Goal: Transaction & Acquisition: Obtain resource

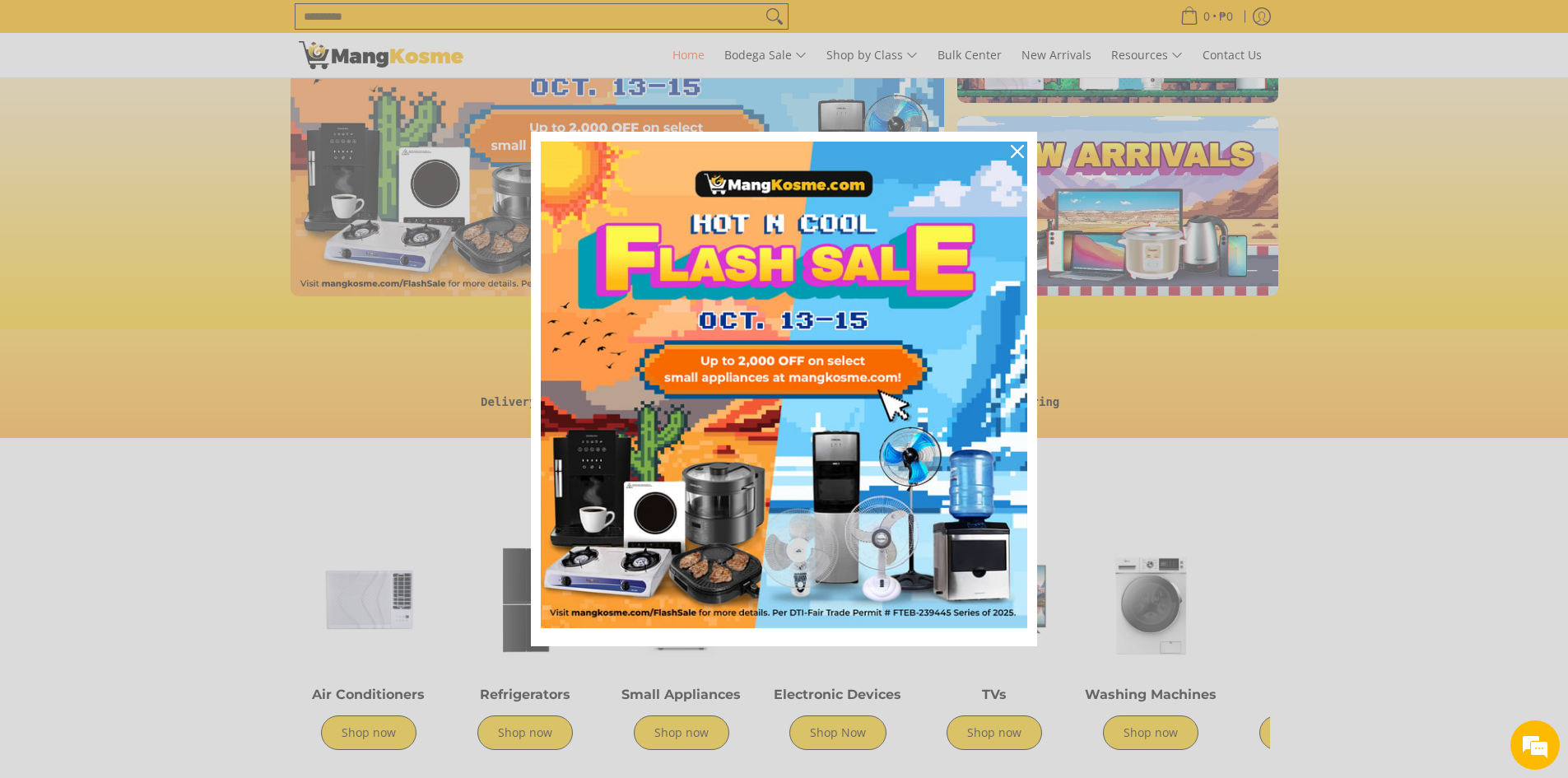
scroll to position [165, 0]
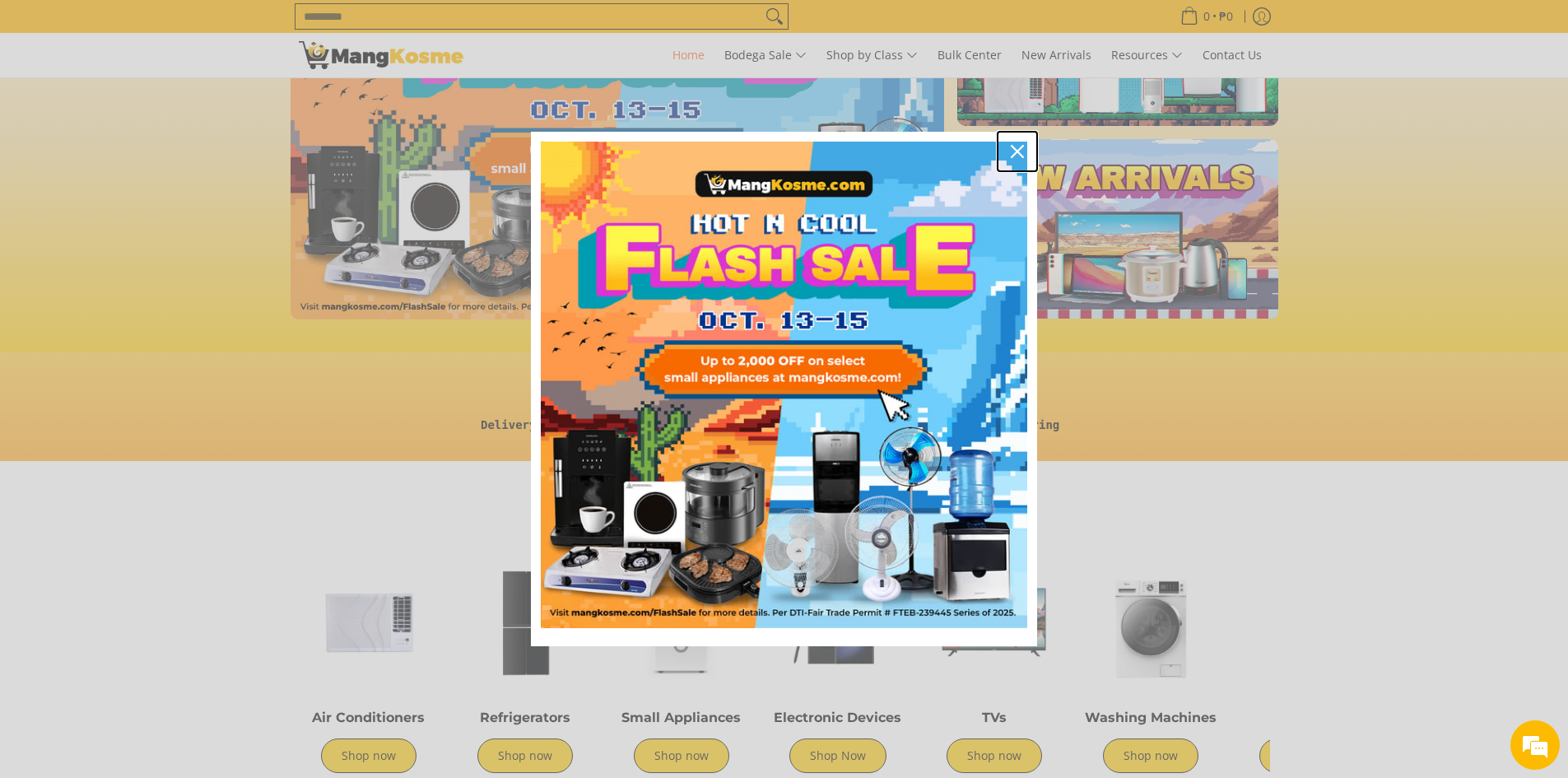
click at [1026, 146] on div "Close" at bounding box center [1018, 152] width 27 height 27
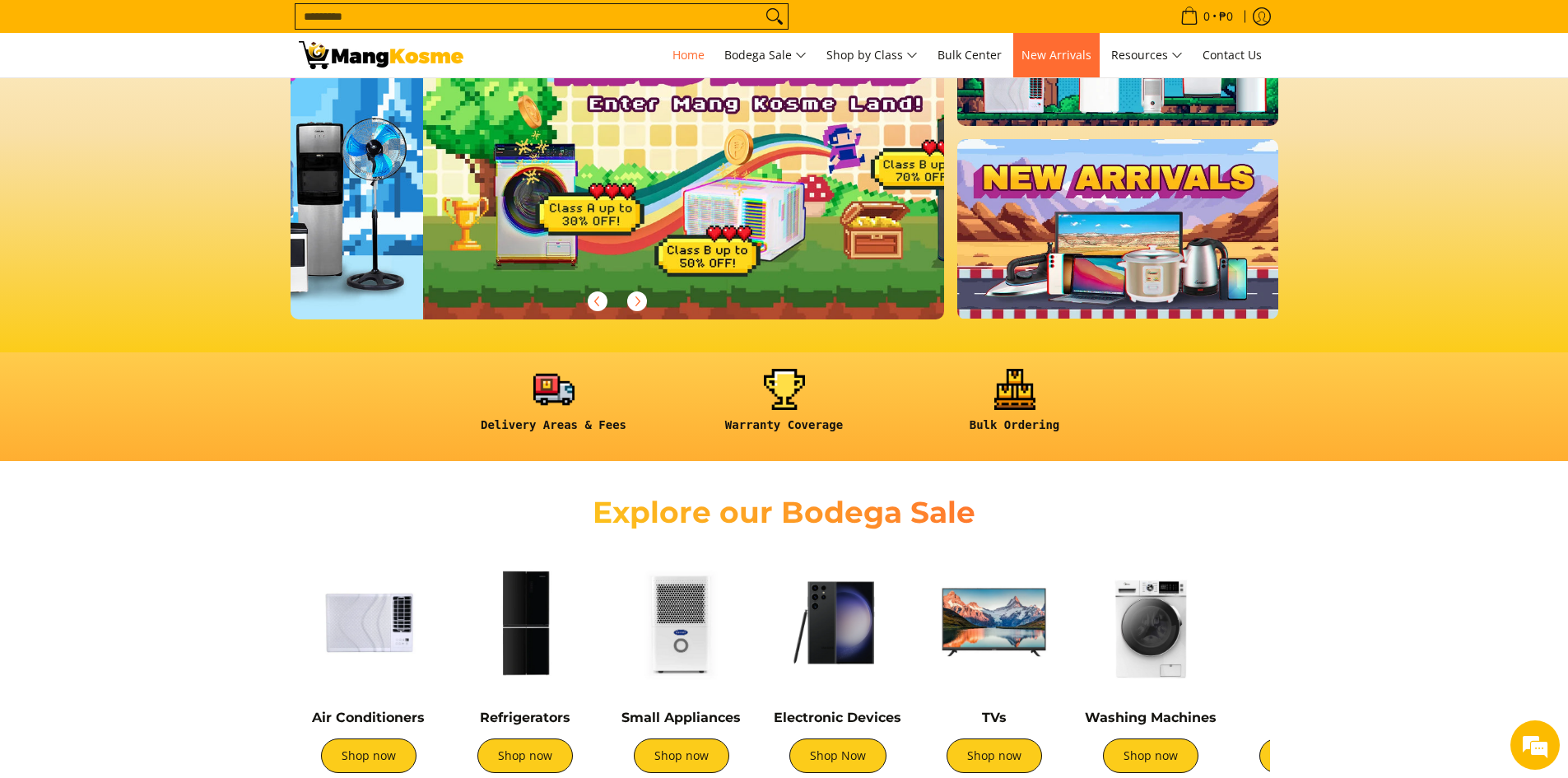
scroll to position [0, 655]
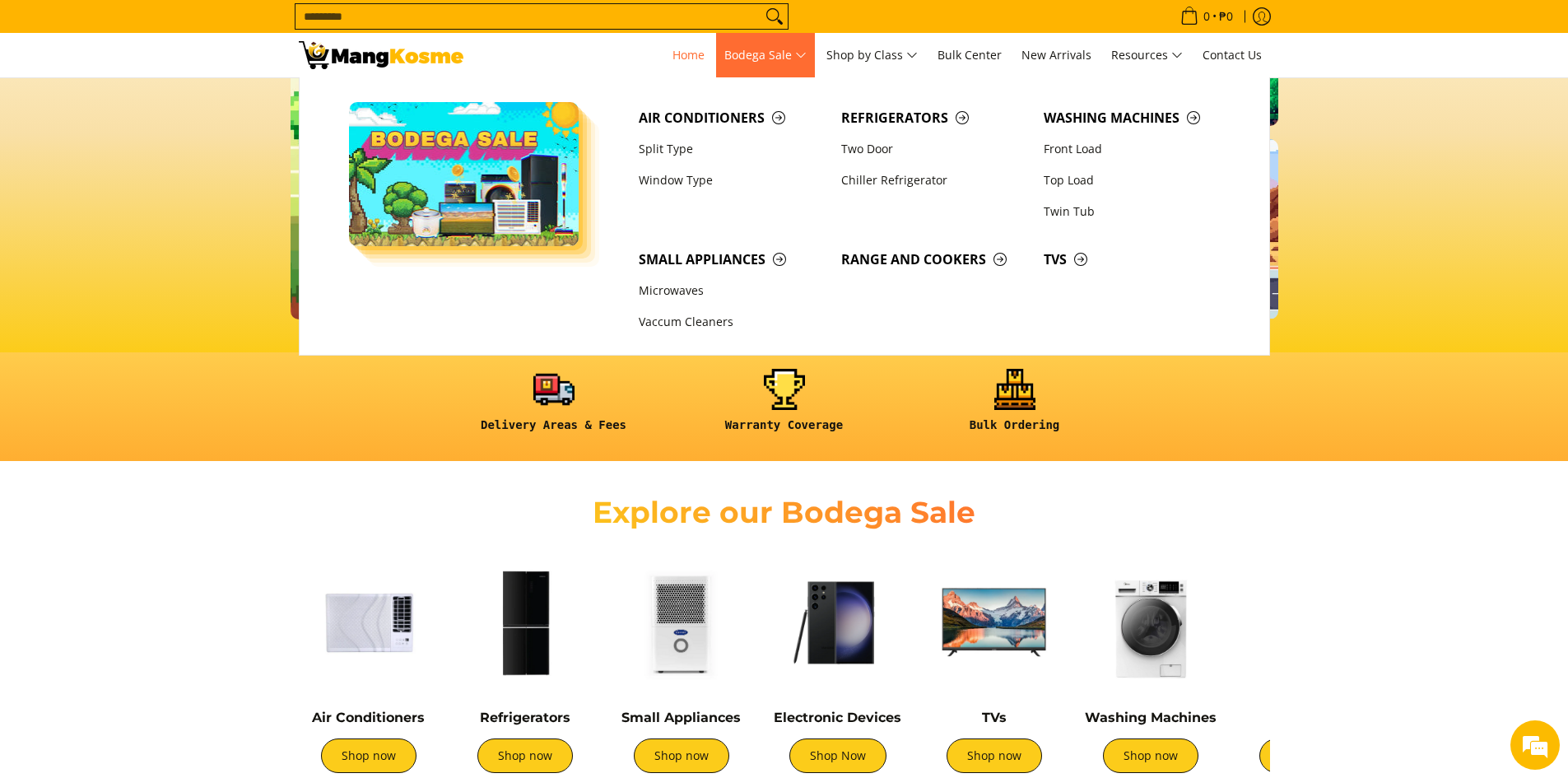
click at [799, 45] on span "Bodega Sale" at bounding box center [765, 55] width 82 height 21
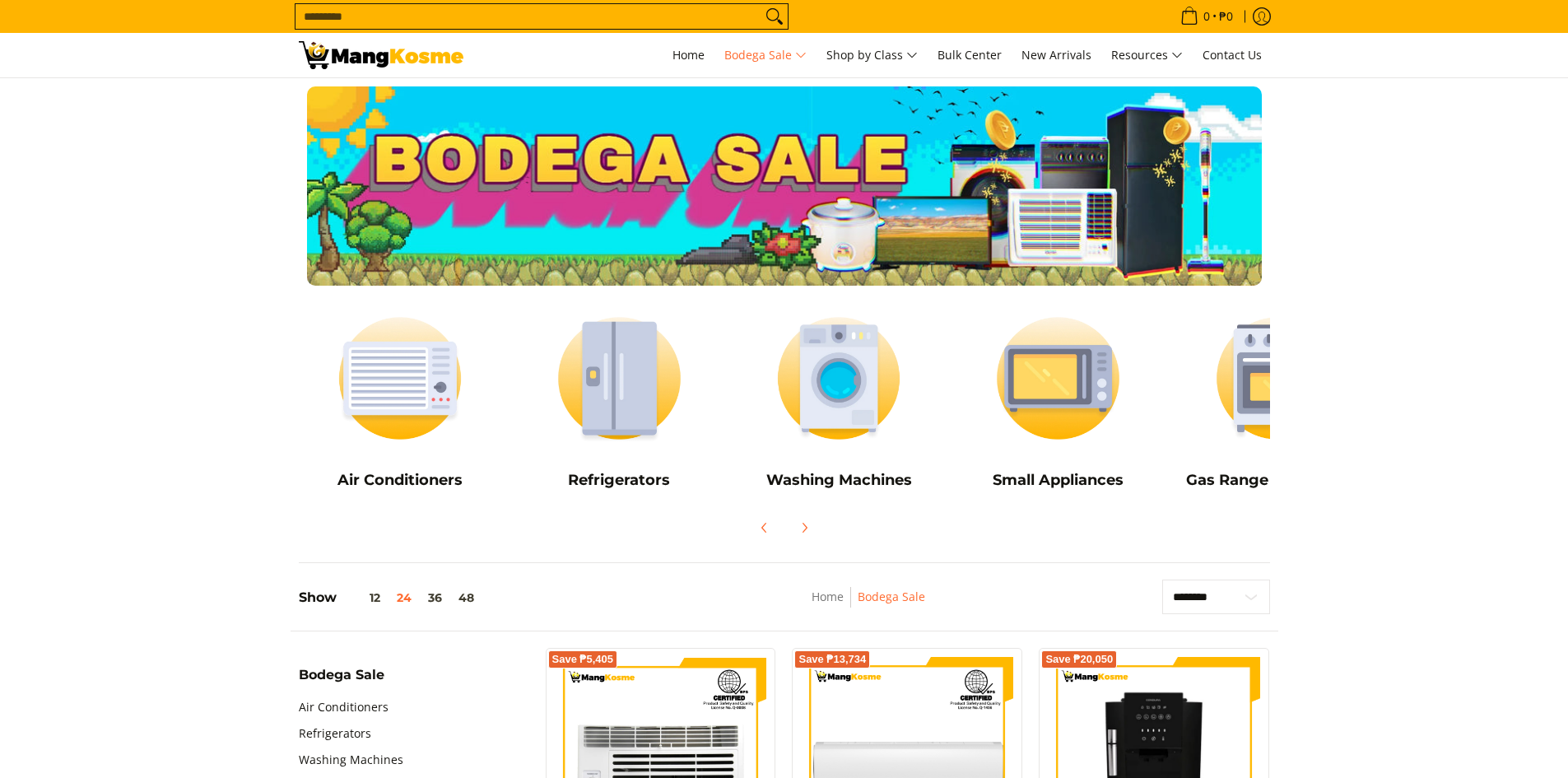
click at [1456, 167] on div at bounding box center [784, 186] width 1568 height 199
click at [510, 19] on input "Search..." at bounding box center [528, 17] width 465 height 25
type input "******"
click at [761, 4] on button "Search" at bounding box center [774, 17] width 27 height 25
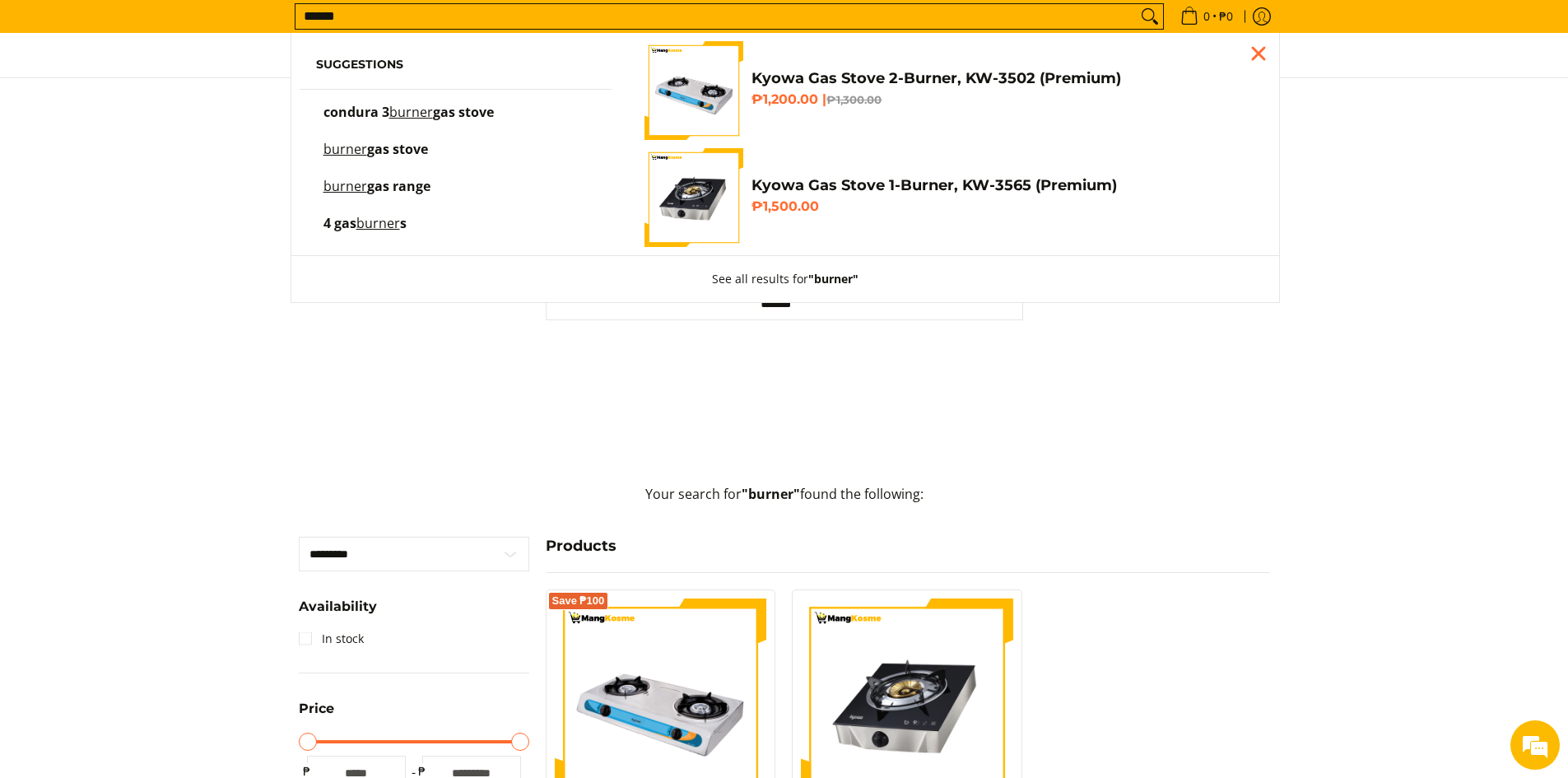
drag, startPoint x: 482, startPoint y: 24, endPoint x: 207, endPoint y: 19, distance: 275.0
click at [207, 19] on div "Search... ****** Suggestions condura 3 burner gas stove burner gas stove burner…" at bounding box center [784, 17] width 1568 height 33
type input "*****"
click at [1137, 4] on button "Search" at bounding box center [1150, 17] width 27 height 25
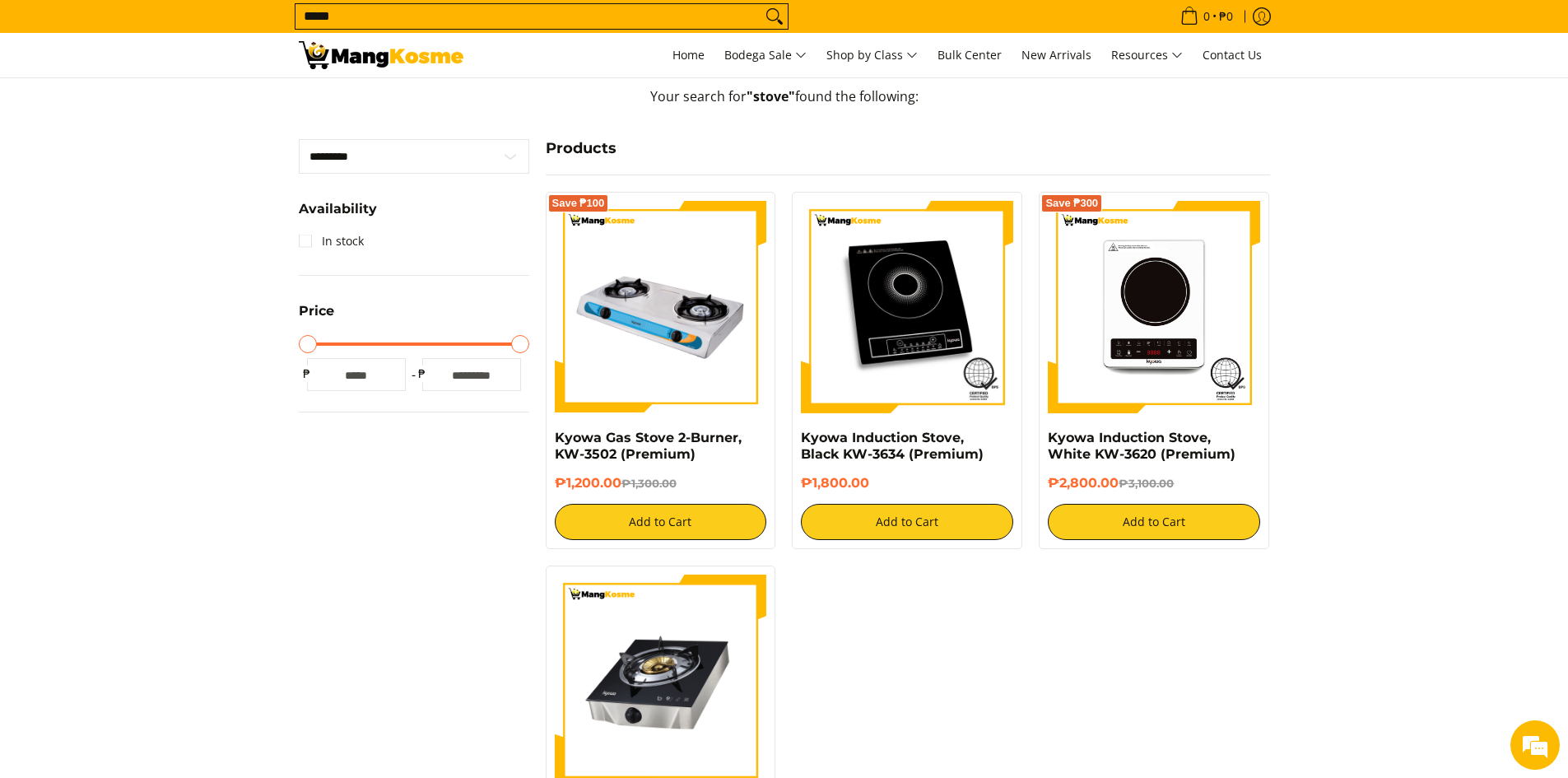
scroll to position [329, 0]
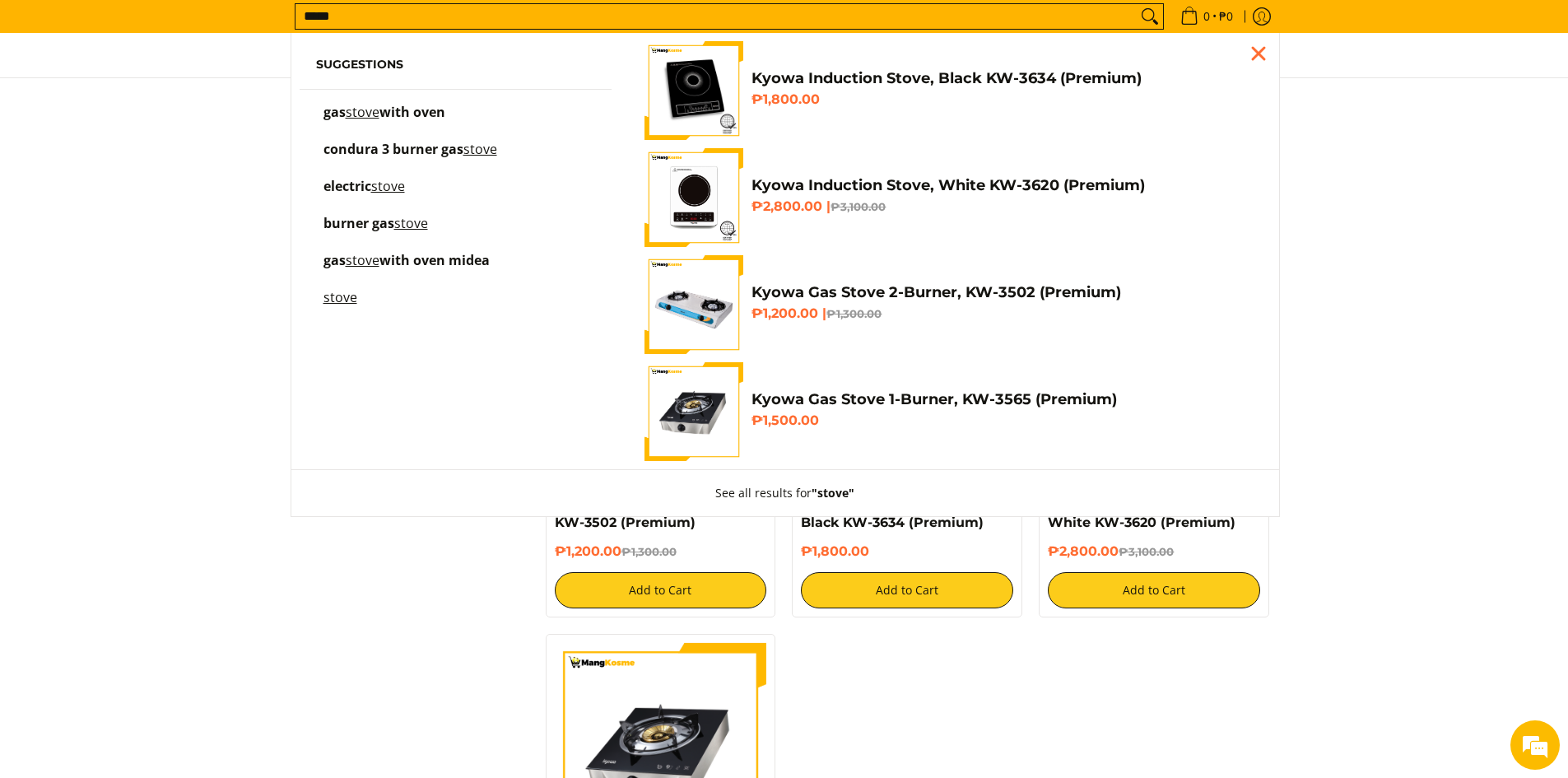
drag, startPoint x: 564, startPoint y: 20, endPoint x: 311, endPoint y: 14, distance: 253.1
click at [311, 14] on input "*****" at bounding box center [716, 17] width 841 height 25
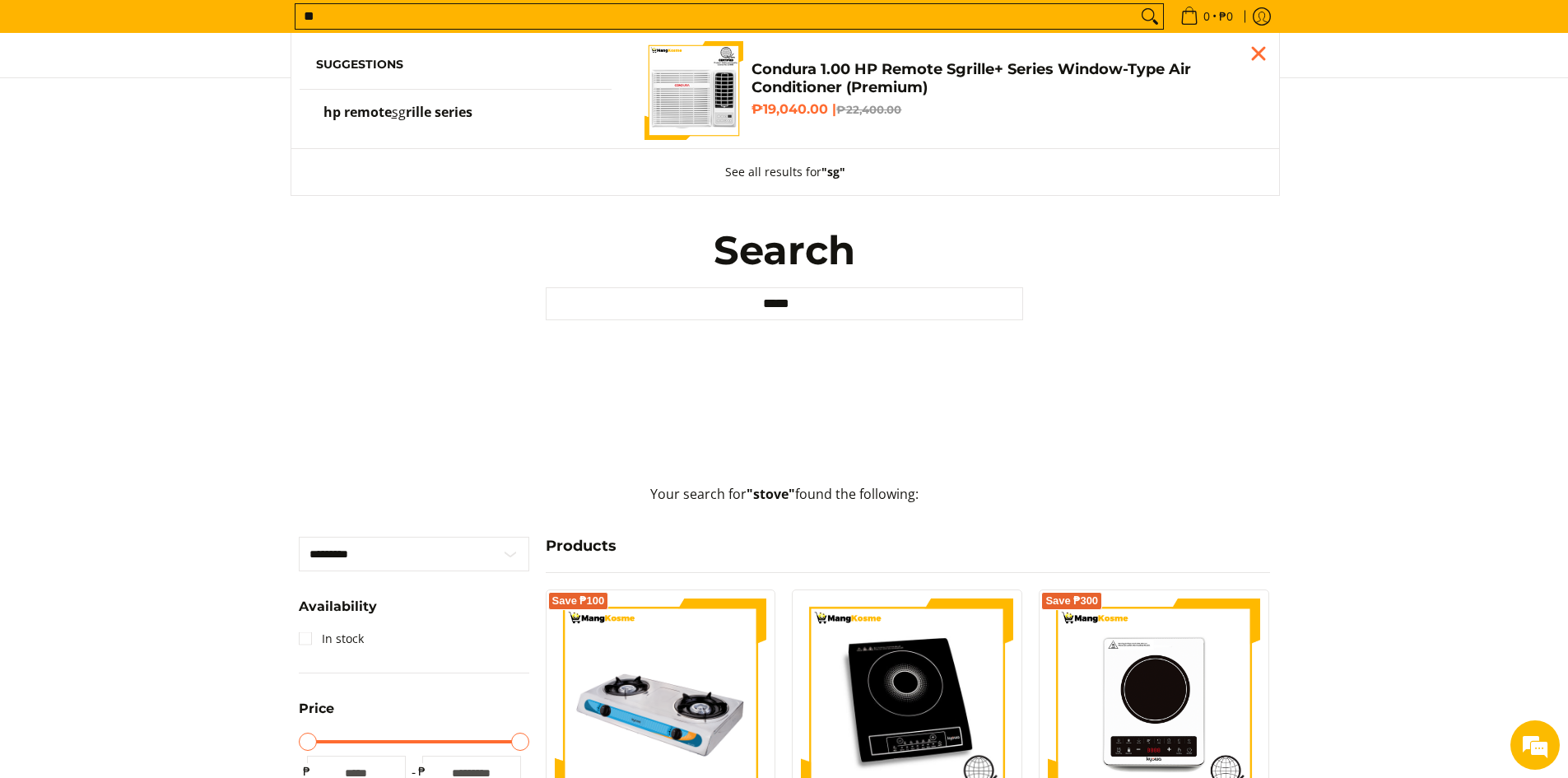
type input "*"
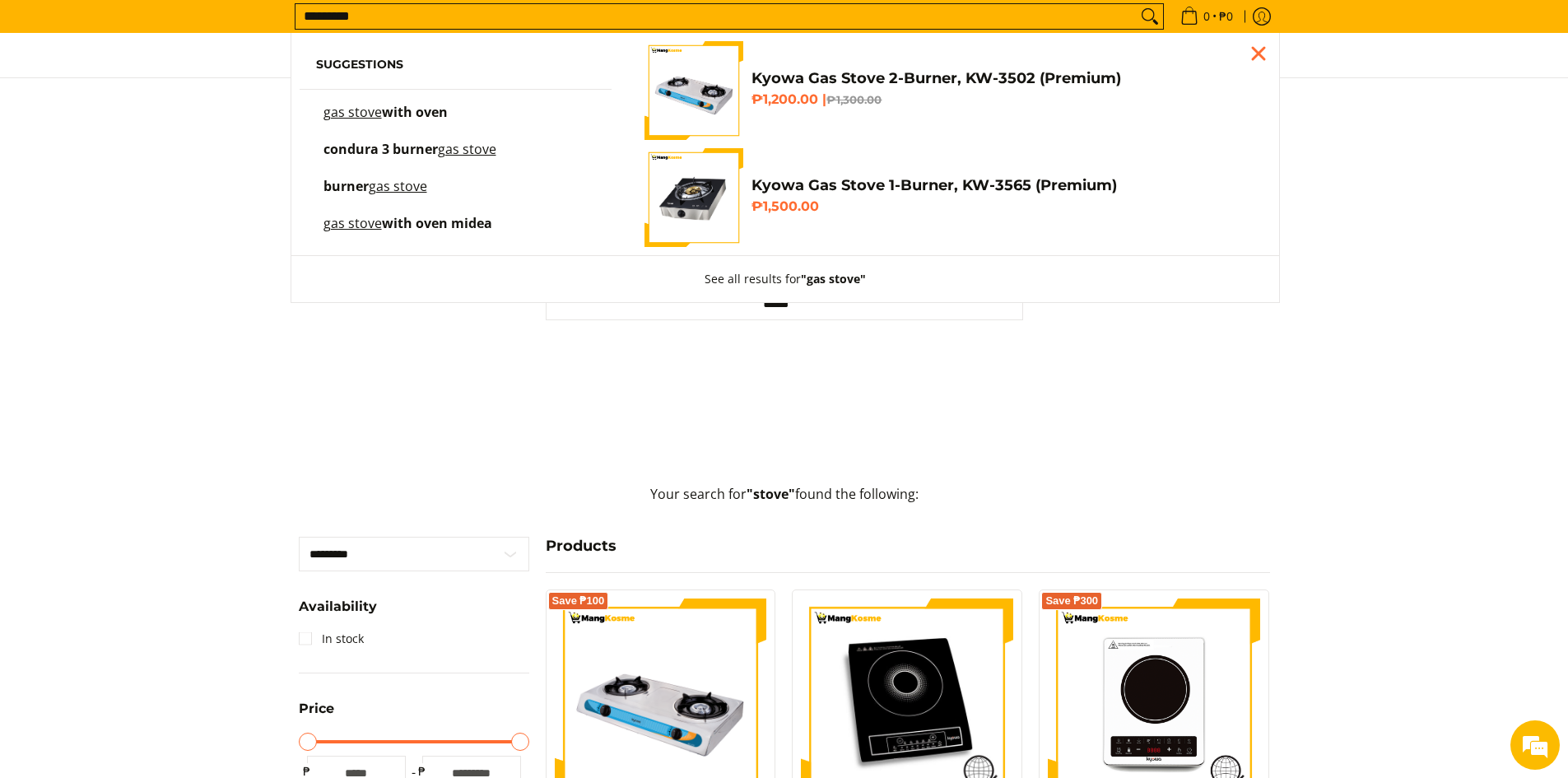
type input "*********"
click at [435, 108] on span "with oven" at bounding box center [415, 112] width 66 height 18
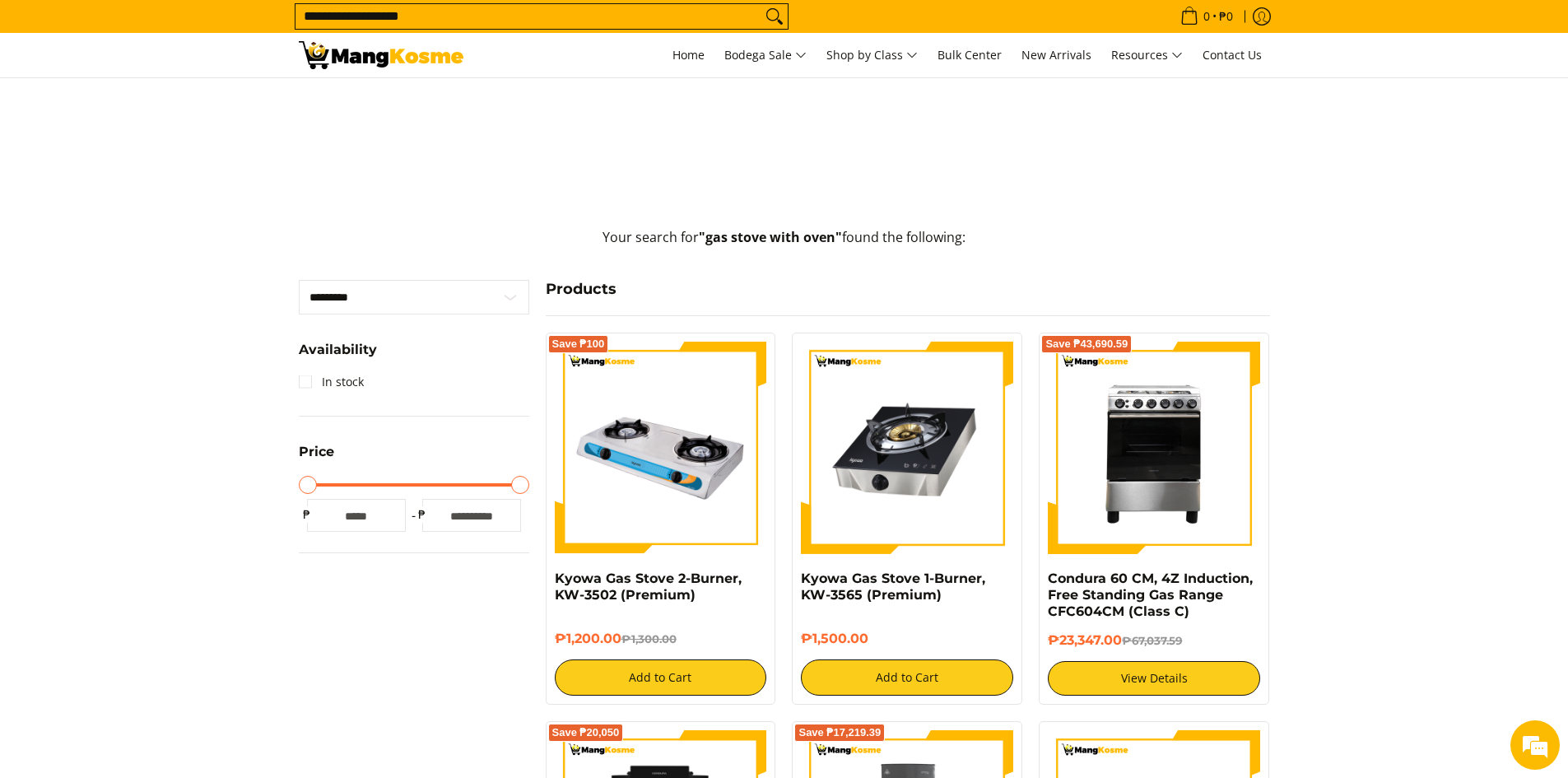
scroll to position [329, 0]
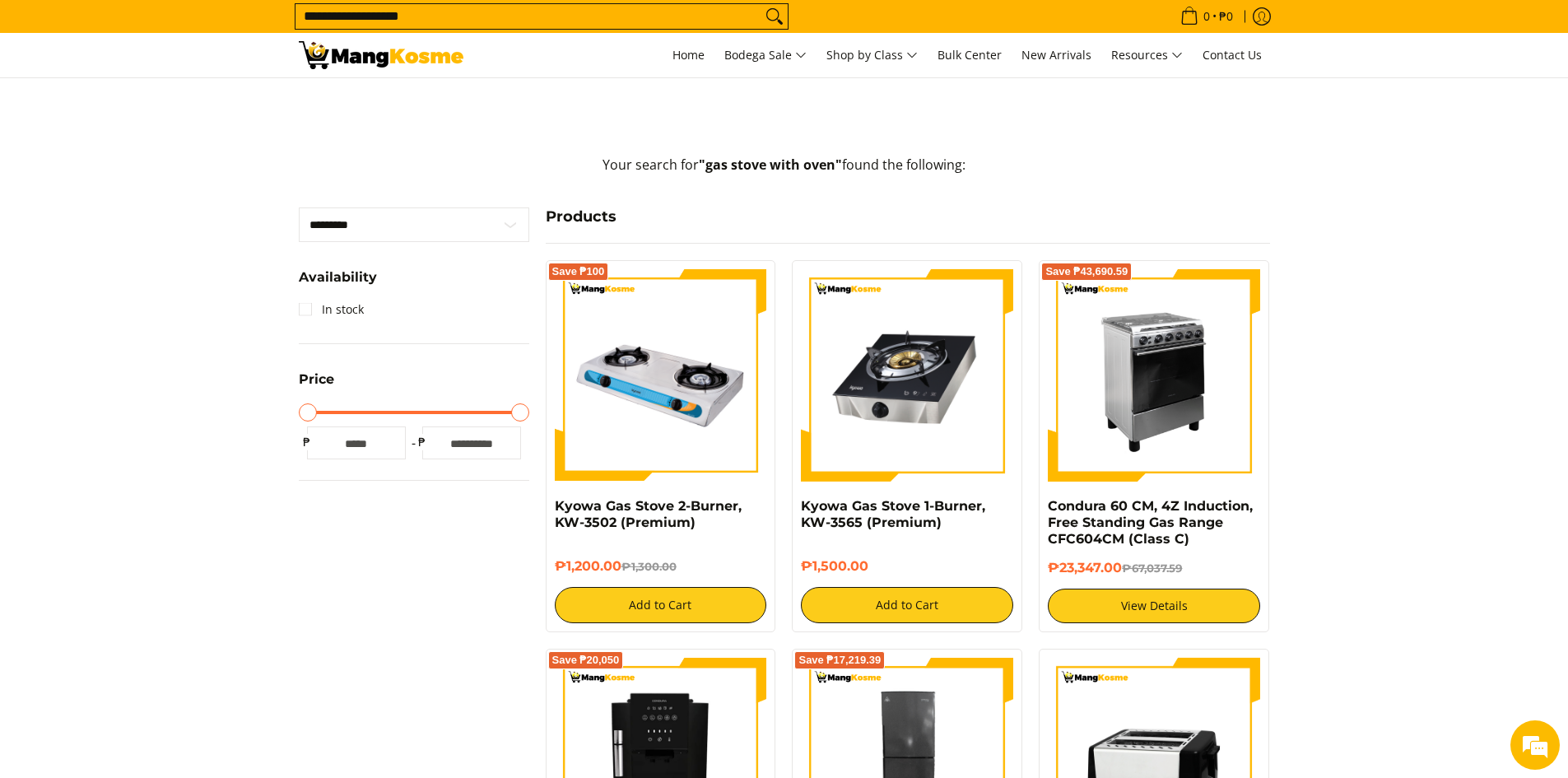
click at [1225, 381] on img at bounding box center [1153, 375] width 212 height 212
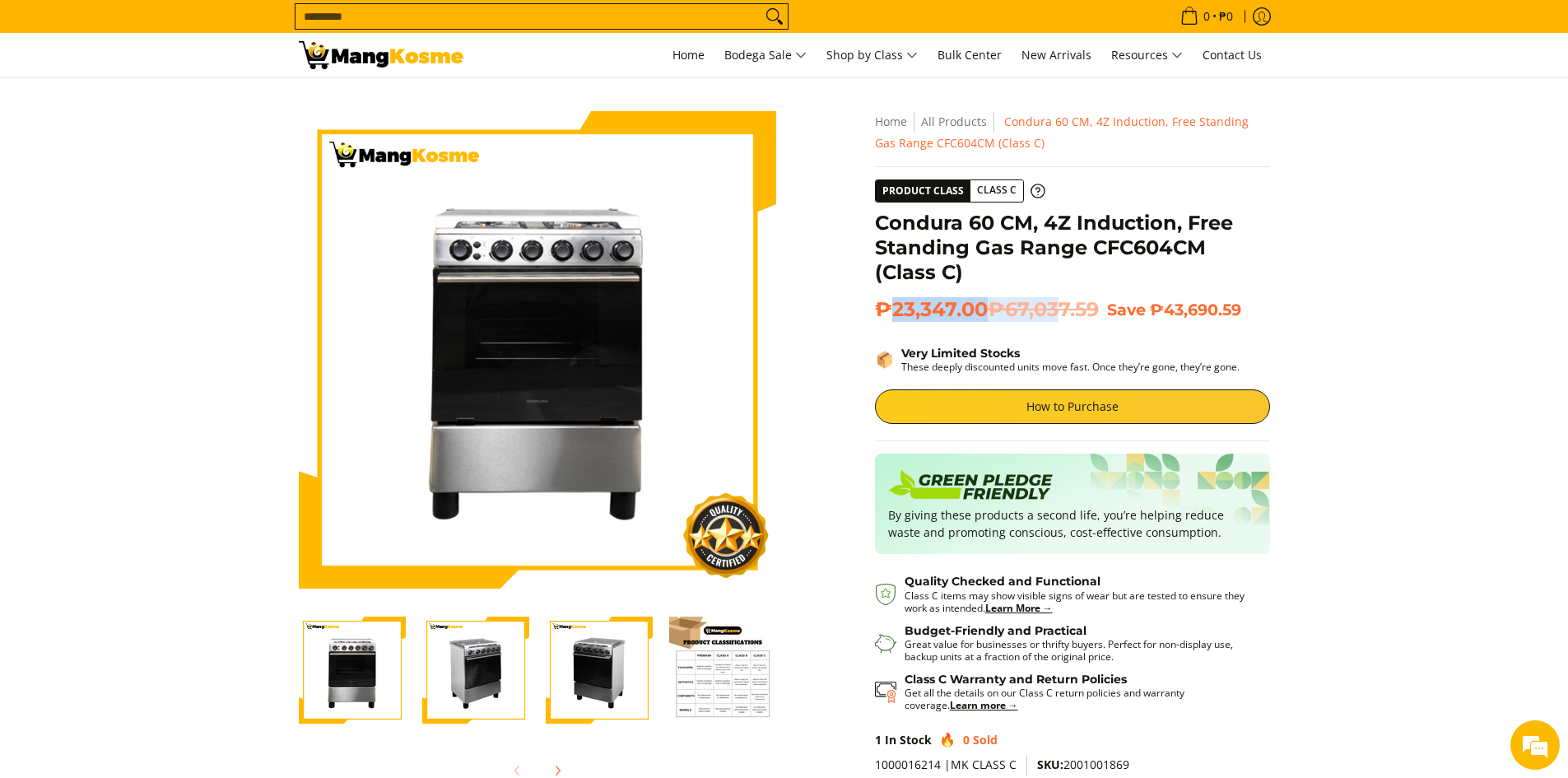
drag, startPoint x: 889, startPoint y: 314, endPoint x: 1065, endPoint y: 302, distance: 176.4
click at [1064, 302] on span "₱23,347.00 ₱67,037.59" at bounding box center [987, 310] width 224 height 25
click at [1045, 291] on div "Condura 60 CM, 4Z Induction, Free Standing Gas Range CFC604CM (Class C)" at bounding box center [1073, 254] width 395 height 87
drag, startPoint x: 1200, startPoint y: 217, endPoint x: 1230, endPoint y: 232, distance: 33.5
click at [1239, 229] on h1 "Condura 60 CM, 4Z Induction, Free Standing Gas Range CFC604CM (Class C)" at bounding box center [1073, 247] width 395 height 74
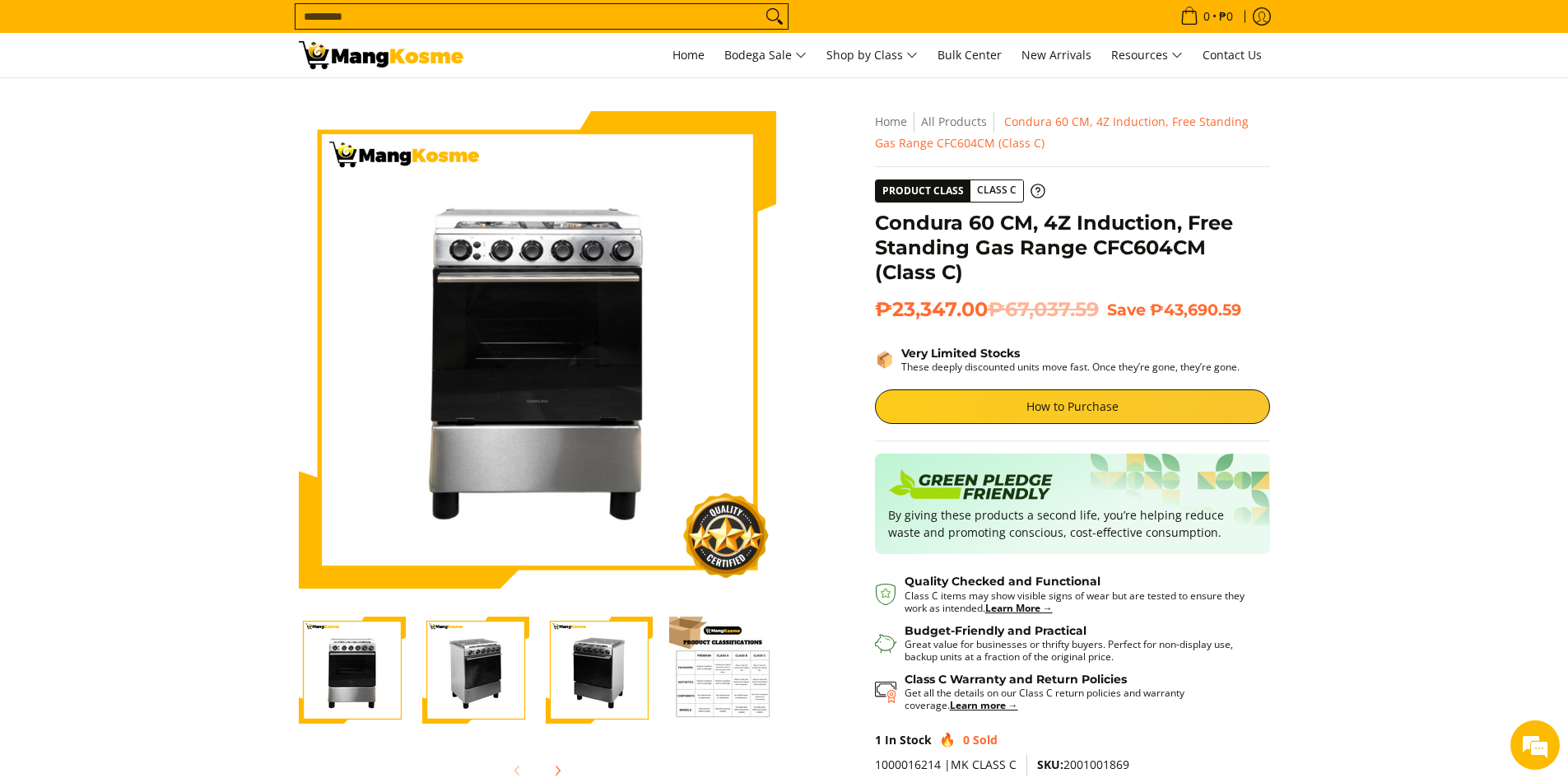
click at [1219, 243] on h1 "Condura 60 CM, 4Z Induction, Free Standing Gas Range CFC604CM (Class C)" at bounding box center [1073, 247] width 395 height 74
drag, startPoint x: 1036, startPoint y: 224, endPoint x: 1172, endPoint y: 225, distance: 136.0
click at [1173, 224] on h1 "Condura 60 CM, 4Z Induction, Free Standing Gas Range CFC604CM (Class C)" at bounding box center [1073, 247] width 395 height 74
click at [1108, 250] on h1 "Condura 60 CM, 4Z Induction, Free Standing Gas Range CFC604CM (Class C)" at bounding box center [1073, 247] width 395 height 74
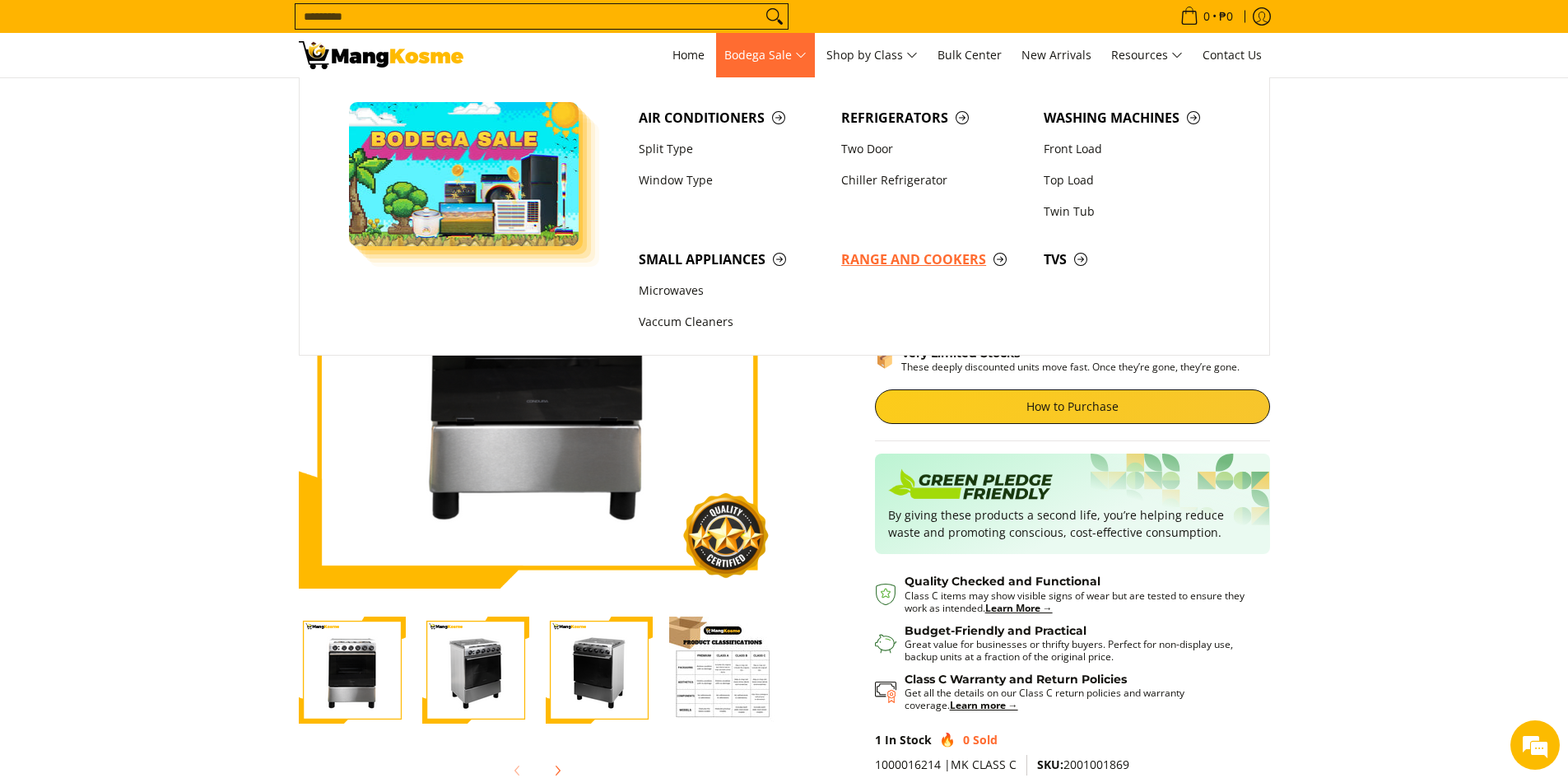
click at [924, 264] on span "Range and Cookers" at bounding box center [933, 259] width 186 height 21
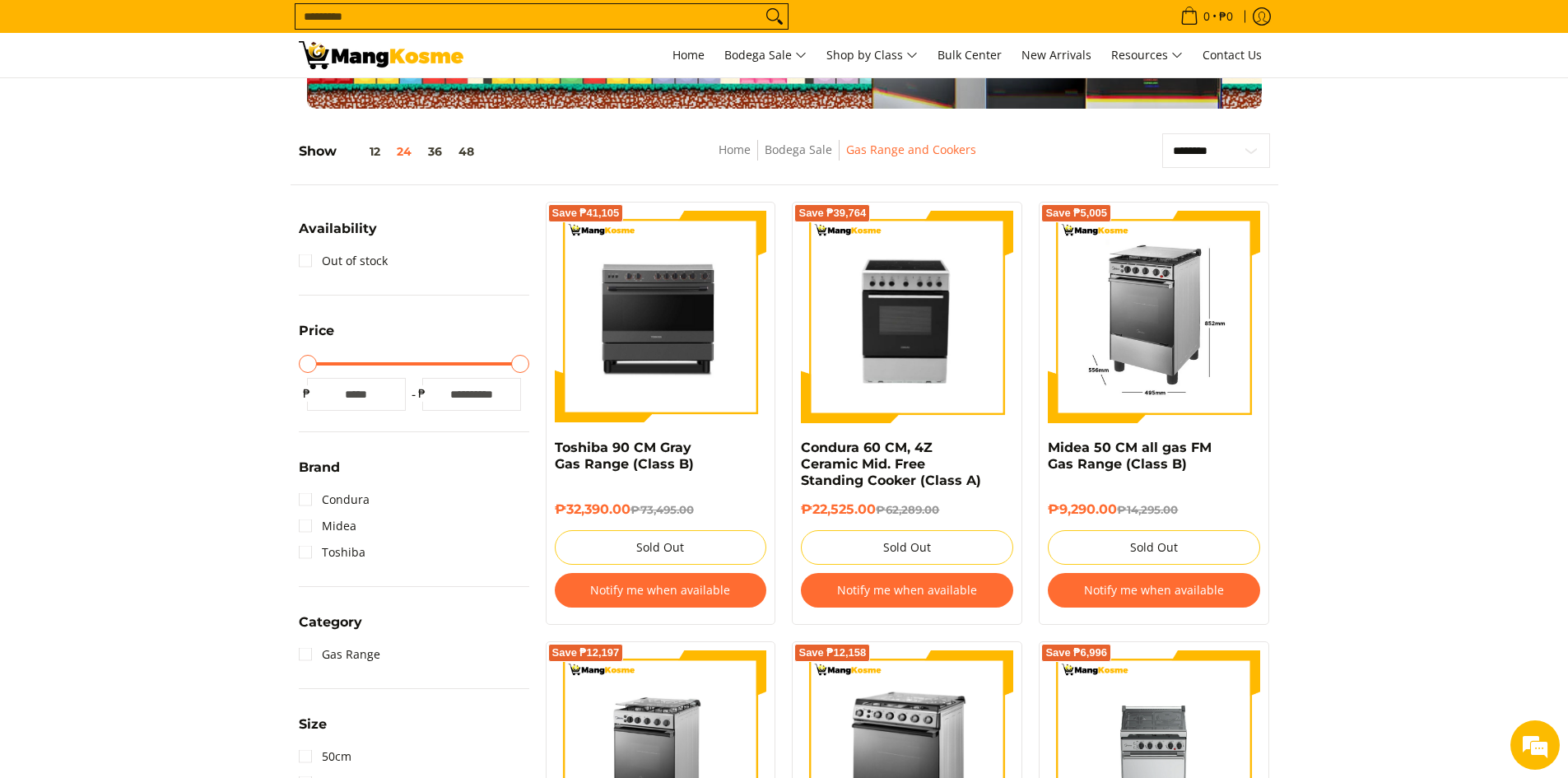
scroll to position [165, 0]
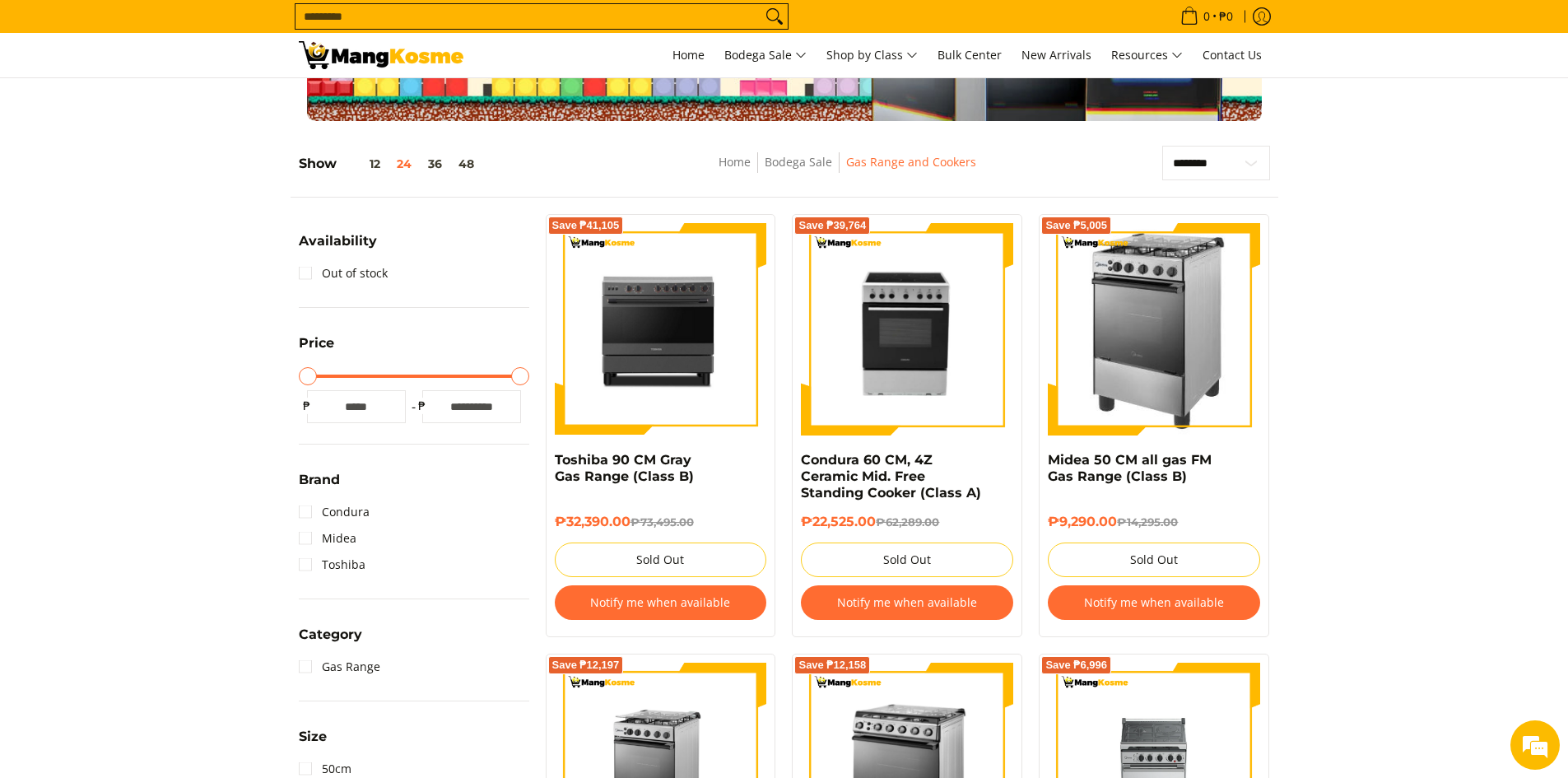
click at [1161, 606] on button "Notify me when available" at bounding box center [1153, 603] width 212 height 35
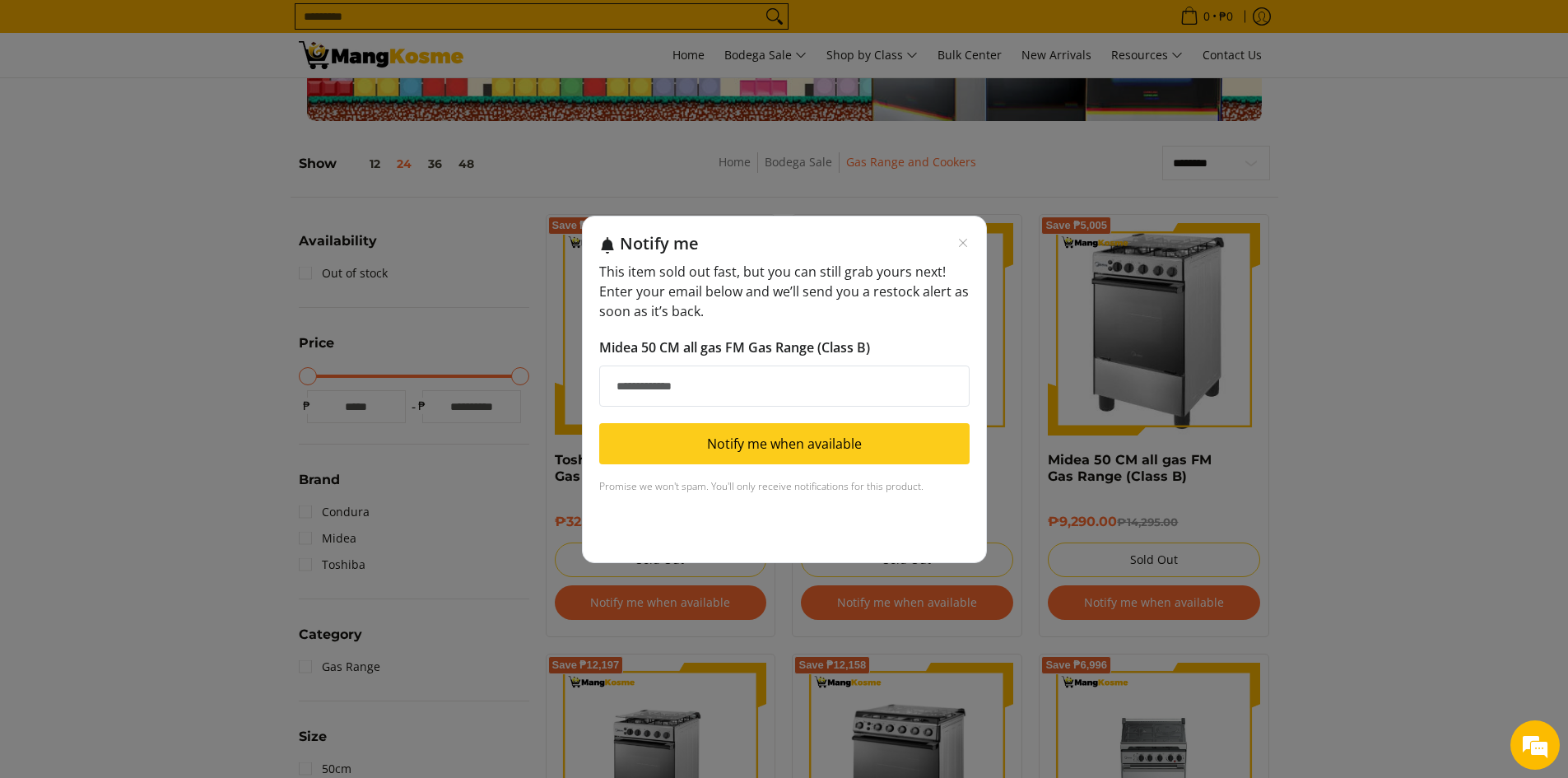
scroll to position [0, 0]
click at [858, 388] on input "Email address" at bounding box center [784, 386] width 371 height 41
type input "**********"
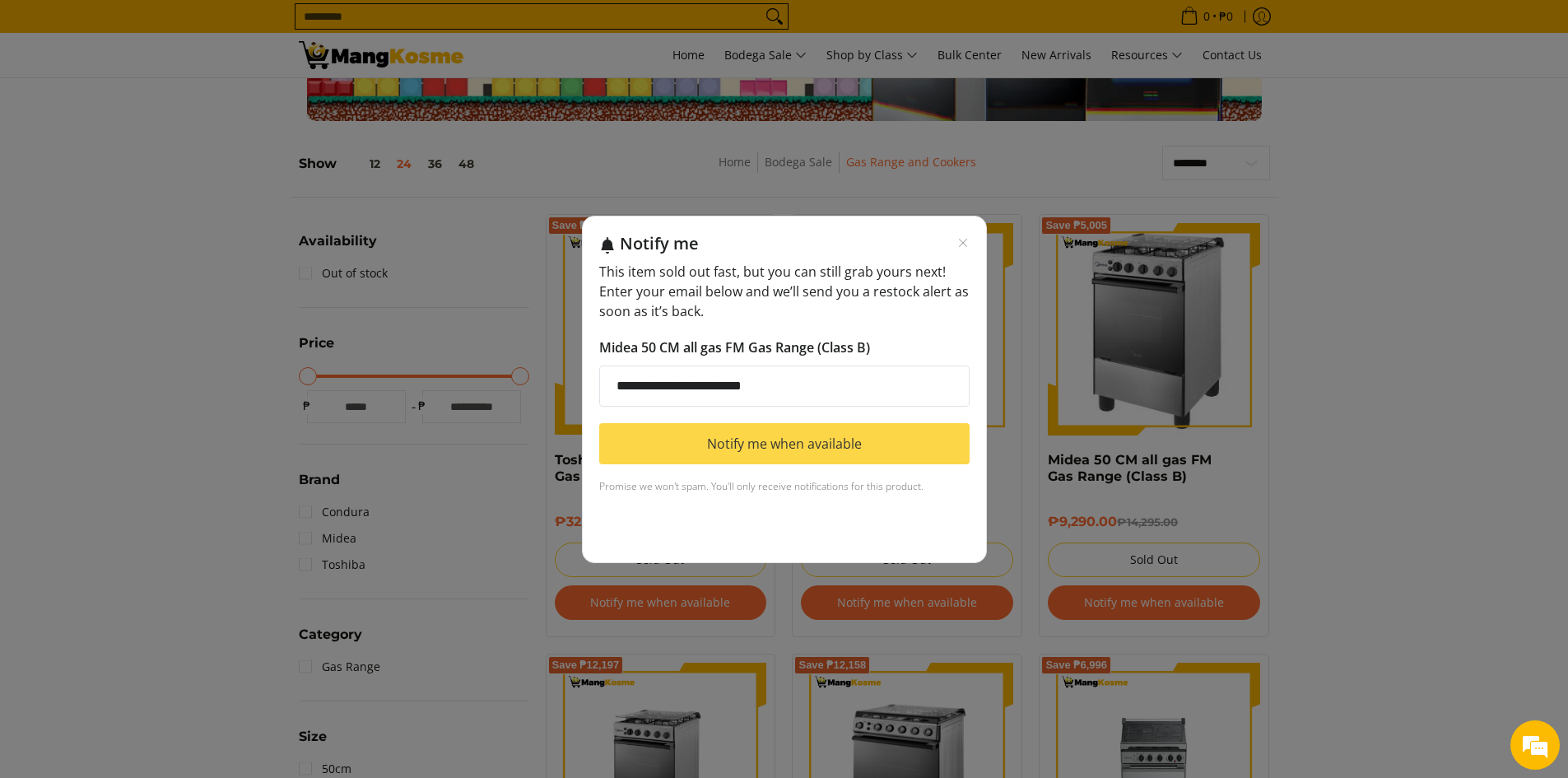
click at [840, 441] on button "Notify me when available" at bounding box center [784, 443] width 371 height 41
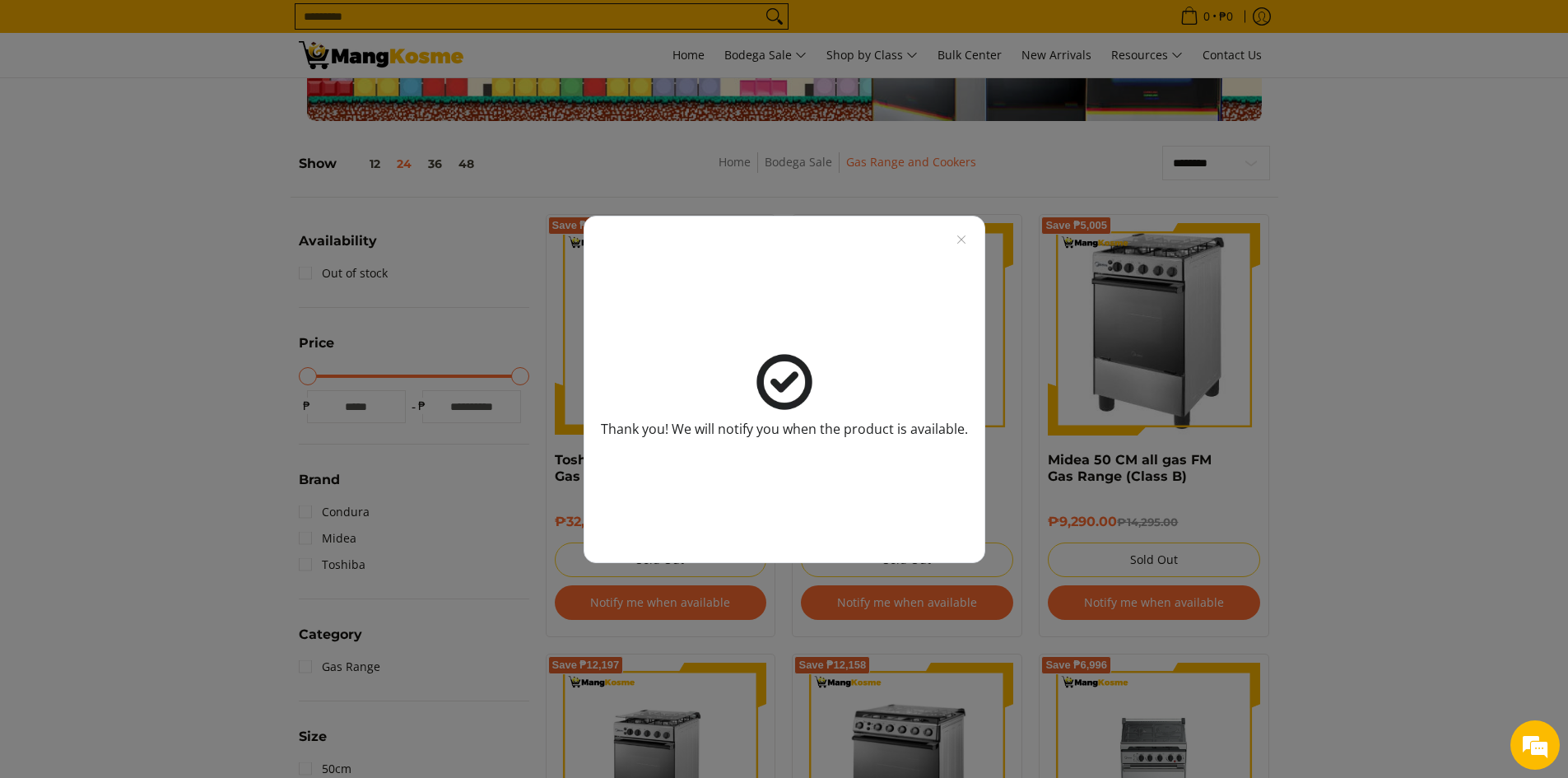
click at [1414, 331] on div "Thank you! We will notify you when the product is available." at bounding box center [784, 389] width 1568 height 778
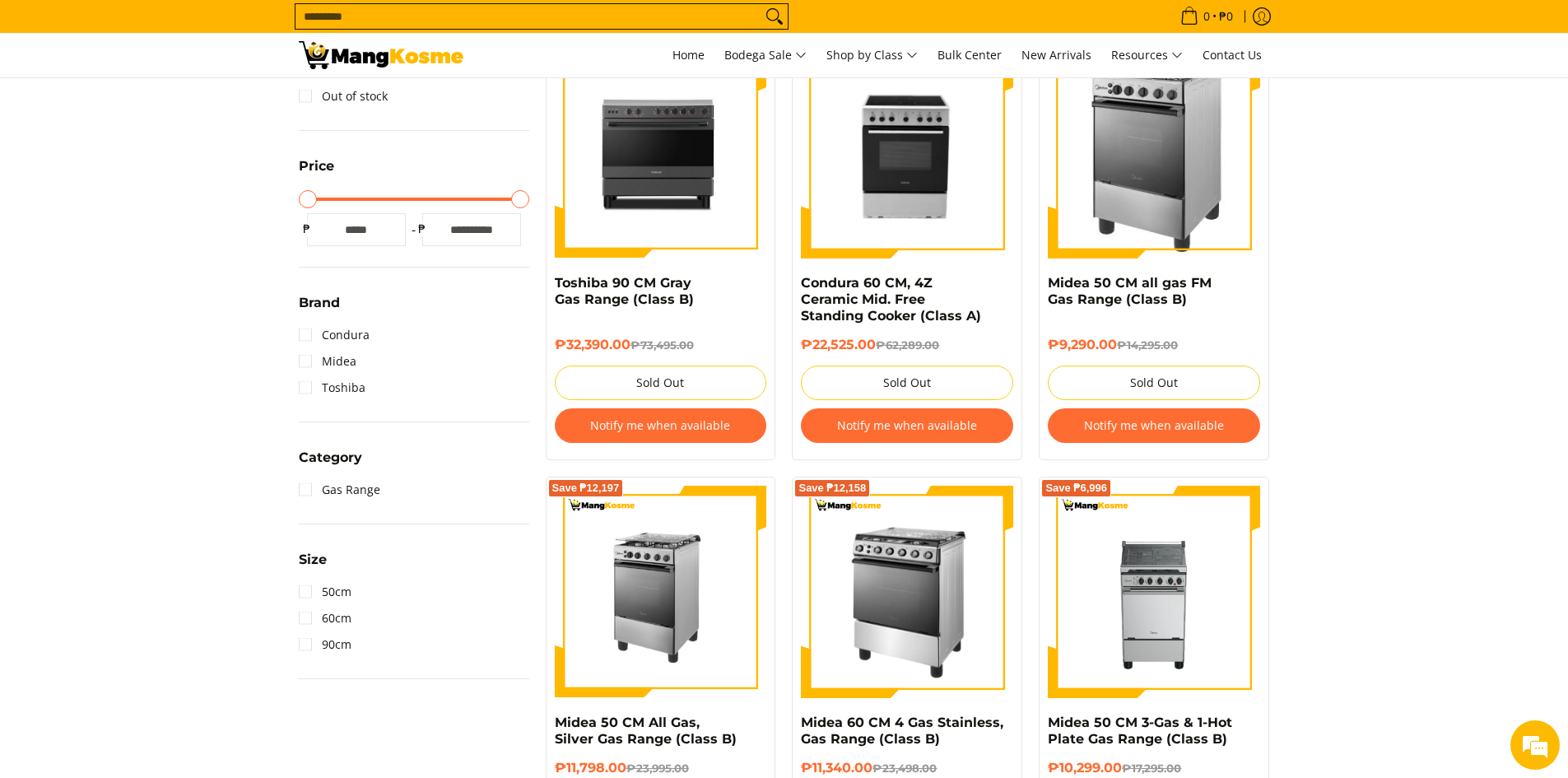
scroll to position [247, 0]
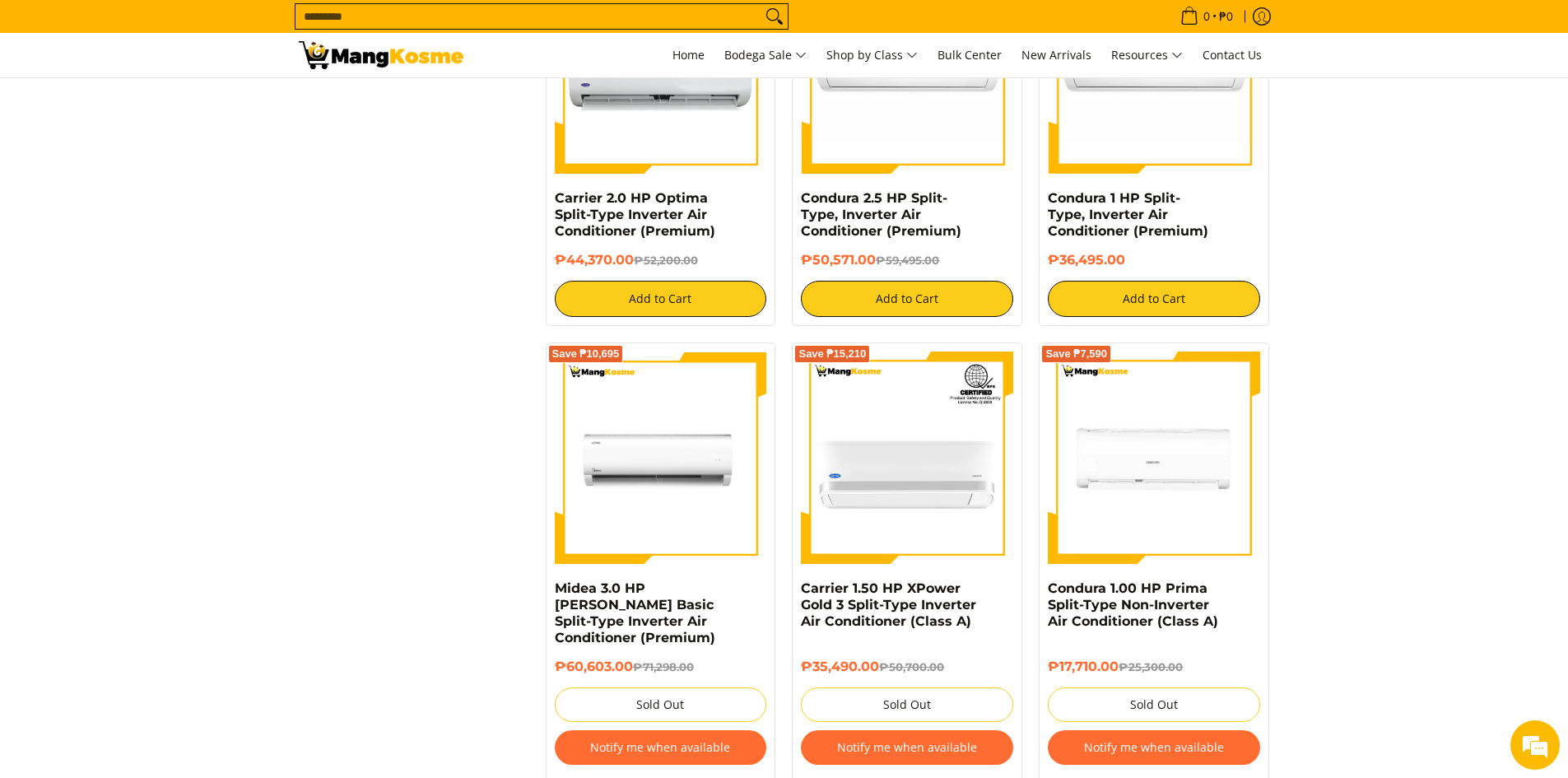
scroll to position [2716, 0]
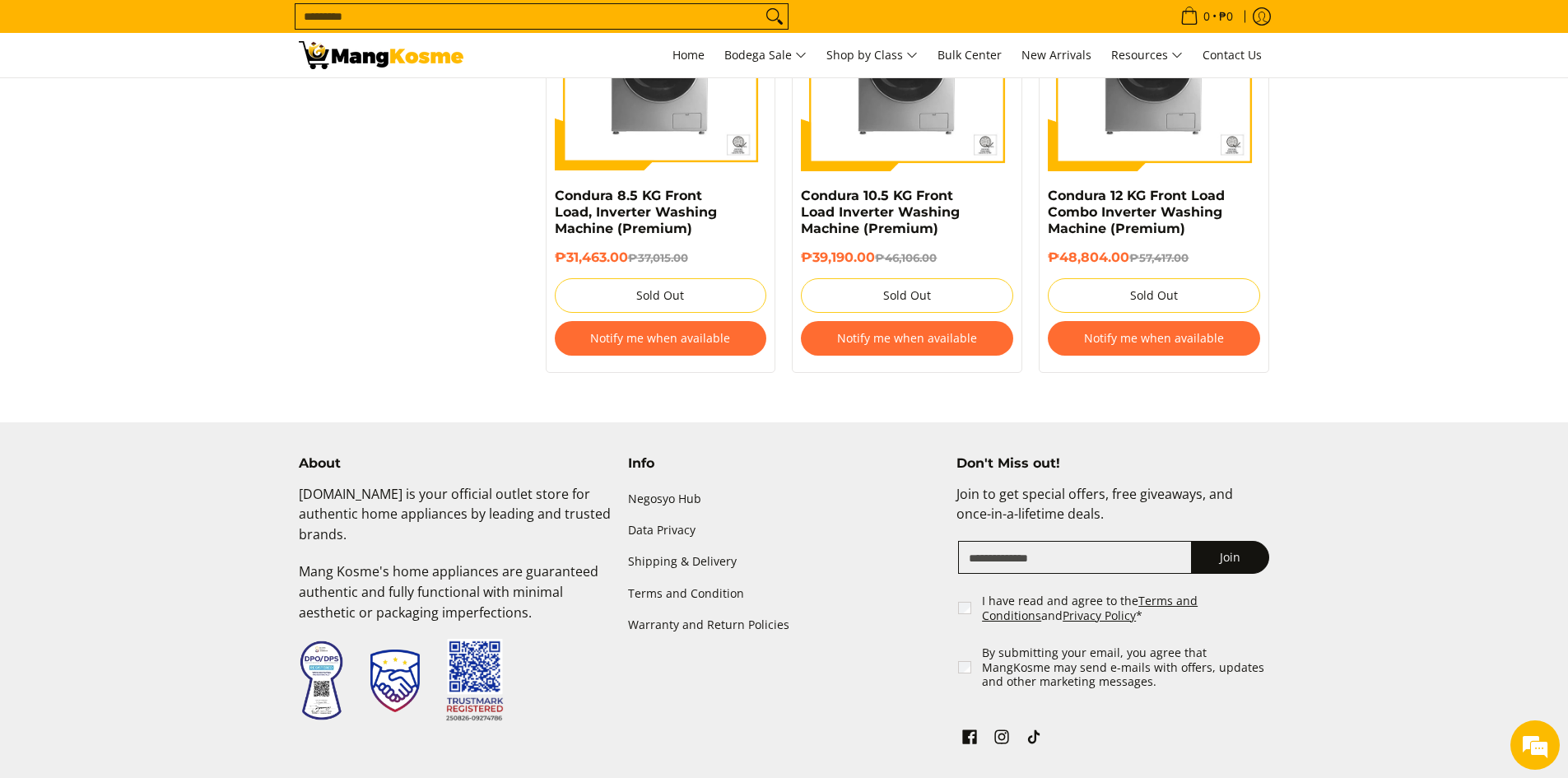
scroll to position [1853, 0]
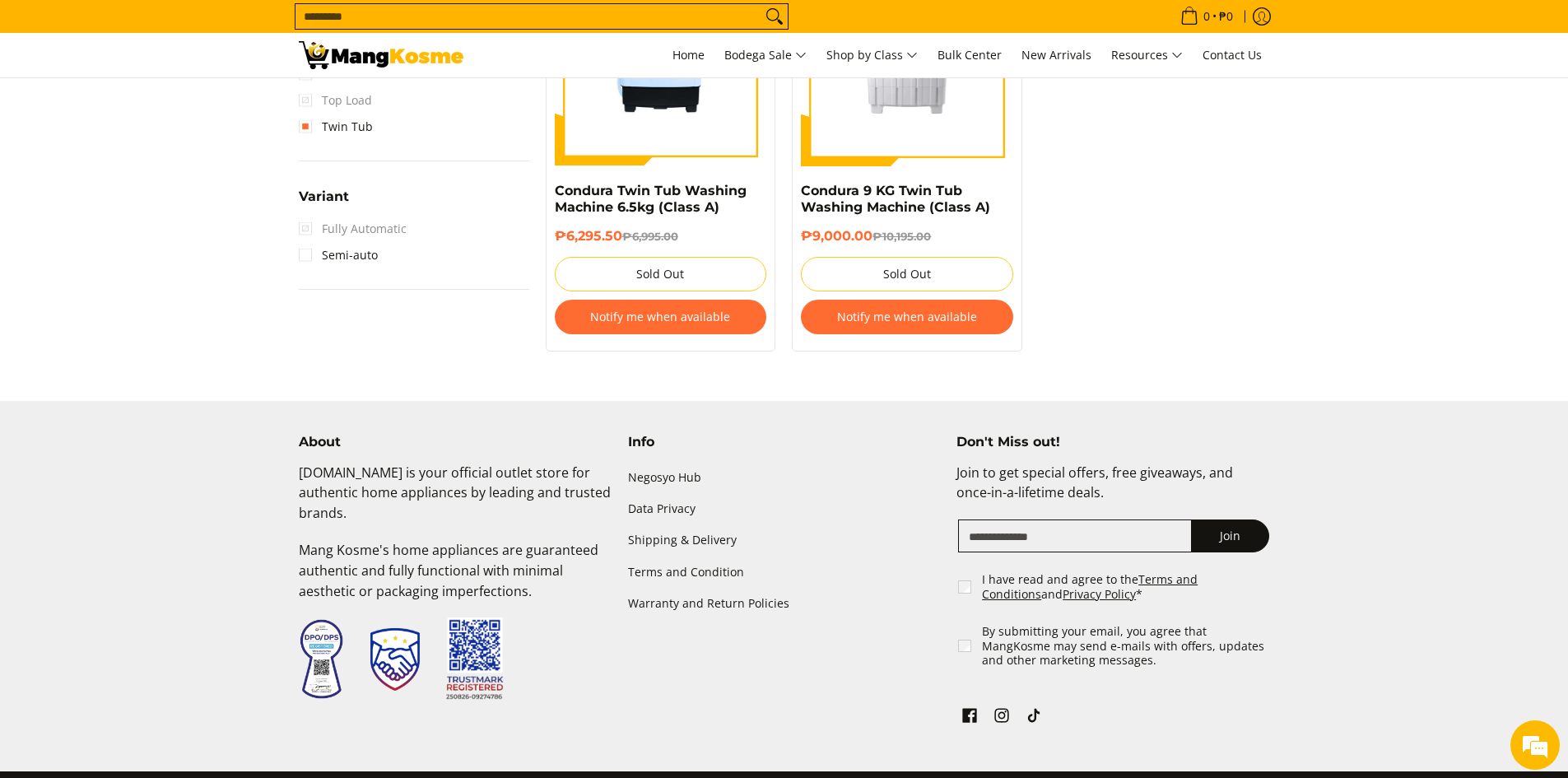
scroll to position [1317, 0]
